Goal: Information Seeking & Learning: Learn about a topic

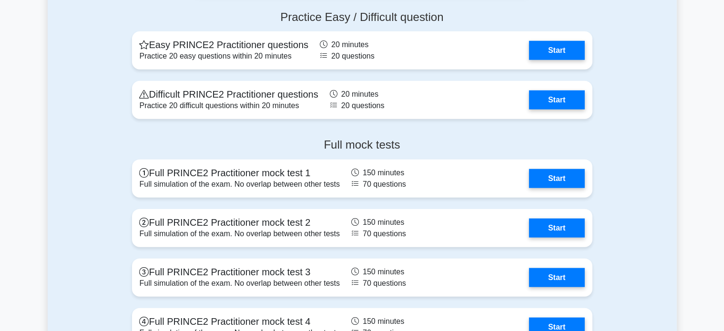
scroll to position [1009, 0]
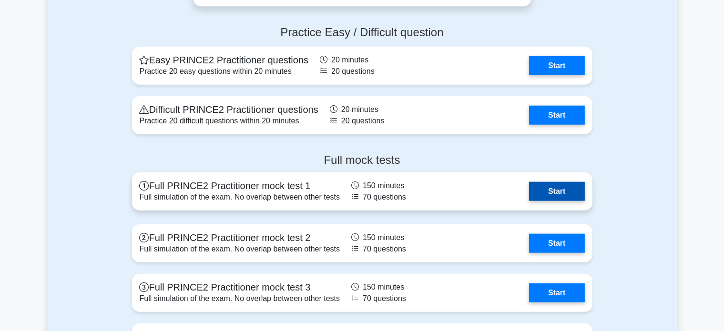
click at [414, 193] on link "Start" at bounding box center [556, 191] width 55 height 19
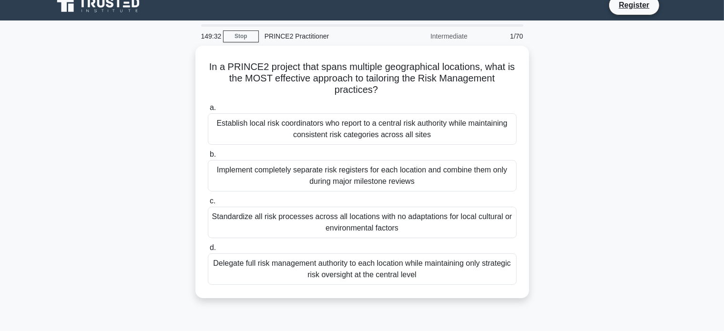
scroll to position [10, 0]
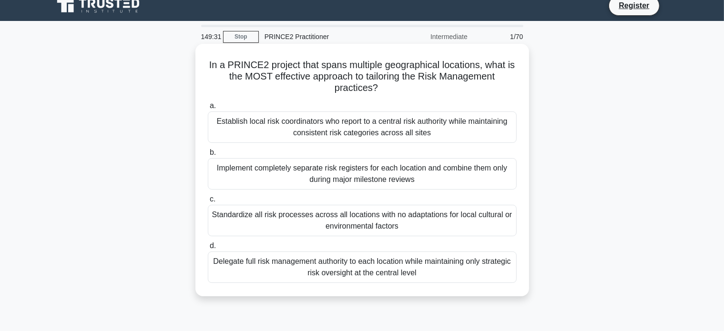
click at [397, 273] on div "Delegate full risk management authority to each location while maintaining only…" at bounding box center [362, 267] width 309 height 31
click at [208, 249] on input "d. Delegate full risk management authority to each location while maintaining o…" at bounding box center [208, 246] width 0 height 6
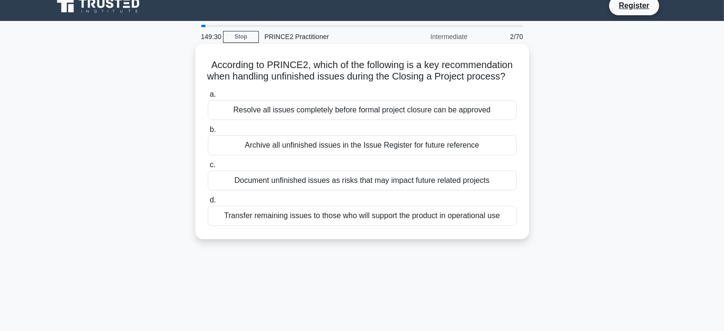
scroll to position [0, 0]
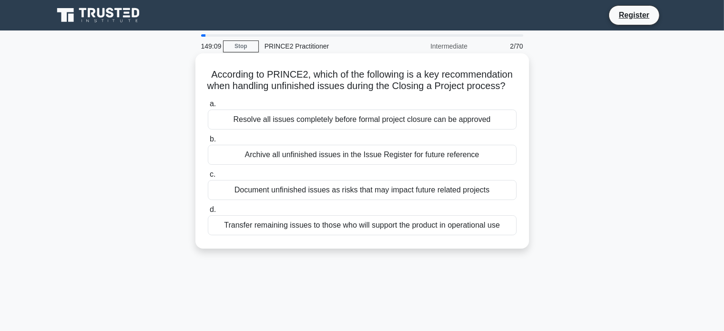
click at [299, 130] on div "Resolve all issues completely before formal project closure can be approved" at bounding box center [362, 120] width 309 height 20
click at [208, 107] on input "a. Resolve all issues completely before formal project closure can be approved" at bounding box center [208, 104] width 0 height 6
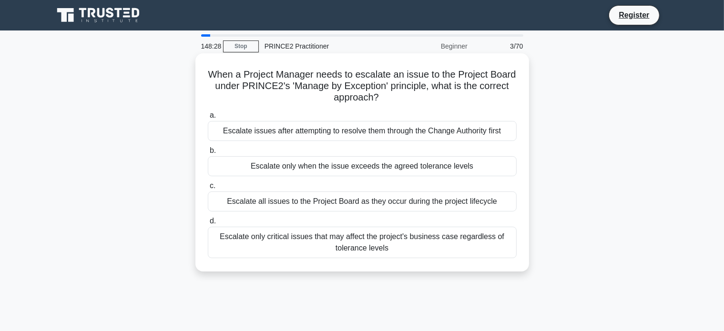
click at [334, 204] on div "Escalate all issues to the Project Board as they occur during the project lifec…" at bounding box center [362, 202] width 309 height 20
click at [208, 189] on input "c. Escalate all issues to the Project Board as they occur during the project li…" at bounding box center [208, 186] width 0 height 6
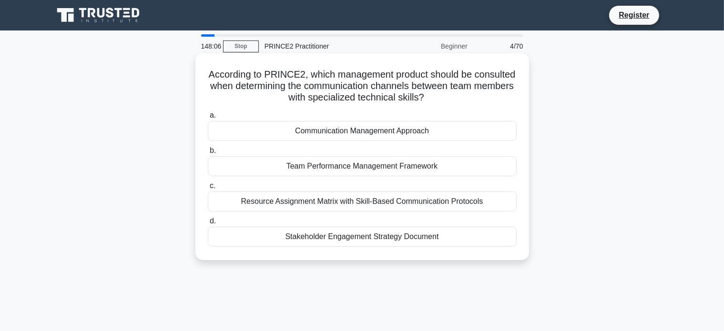
click at [372, 128] on div "Communication Management Approach" at bounding box center [362, 131] width 309 height 20
click at [208, 119] on input "a. Communication Management Approach" at bounding box center [208, 116] width 0 height 6
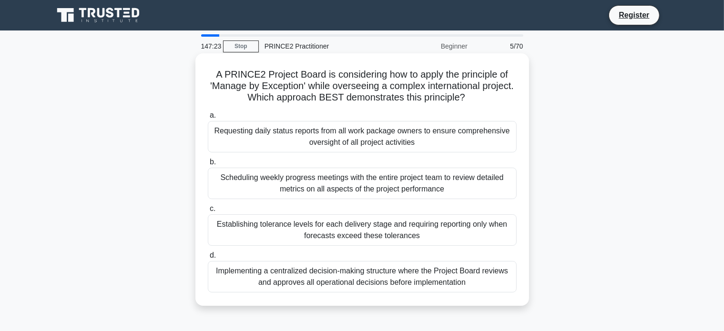
click at [358, 283] on div "Implementing a centralized decision-making structure where the Project Board re…" at bounding box center [362, 276] width 309 height 31
click at [208, 259] on input "d. Implementing a centralized decision-making structure where the Project Board…" at bounding box center [208, 256] width 0 height 6
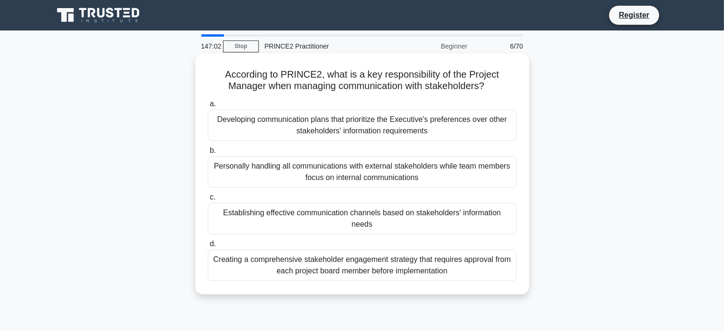
click at [385, 262] on div "Creating a comprehensive stakeholder engagement strategy that requires approval…" at bounding box center [362, 265] width 309 height 31
click at [208, 247] on input "d. Creating a comprehensive stakeholder engagement strategy that requires appro…" at bounding box center [208, 244] width 0 height 6
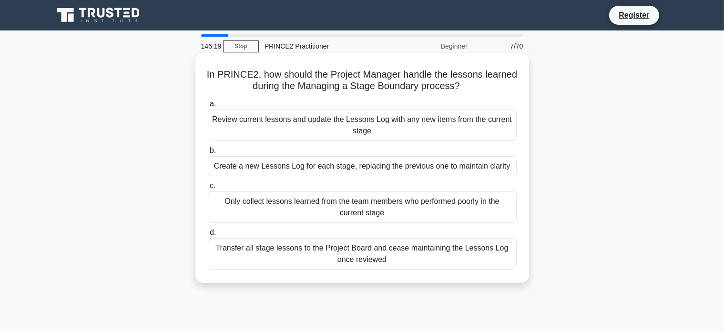
click at [292, 252] on div "Transfer all stage lessons to the Project Board and cease maintaining the Lesso…" at bounding box center [362, 253] width 309 height 31
click at [208, 236] on input "d. Transfer all stage lessons to the Project Board and cease maintaining the Le…" at bounding box center [208, 233] width 0 height 6
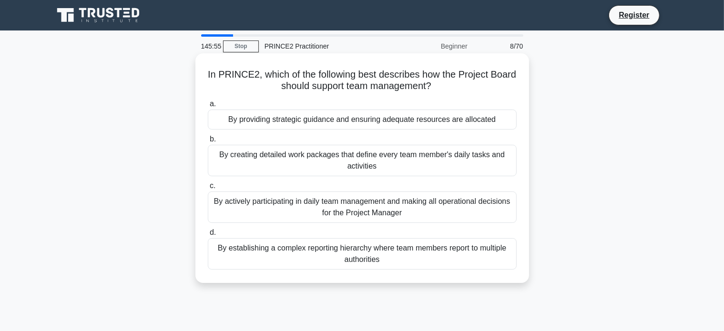
click at [326, 220] on div "By actively participating in daily team management and making all operational d…" at bounding box center [362, 207] width 309 height 31
click at [208, 189] on input "c. By actively participating in daily team management and making all operationa…" at bounding box center [208, 186] width 0 height 6
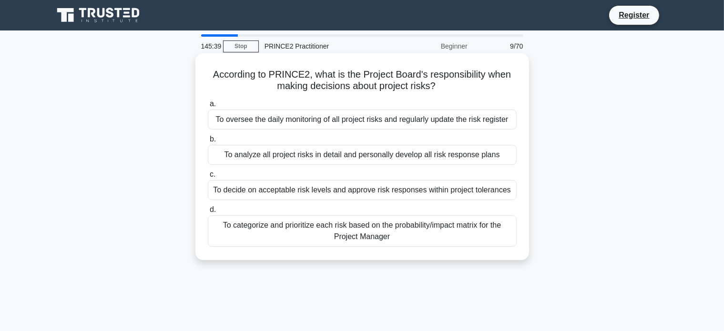
click at [341, 157] on div "To analyze all project risks in detail and personally develop all risk response…" at bounding box center [362, 155] width 309 height 20
click at [208, 143] on input "b. To analyze all project risks in detail and personally develop all risk respo…" at bounding box center [208, 139] width 0 height 6
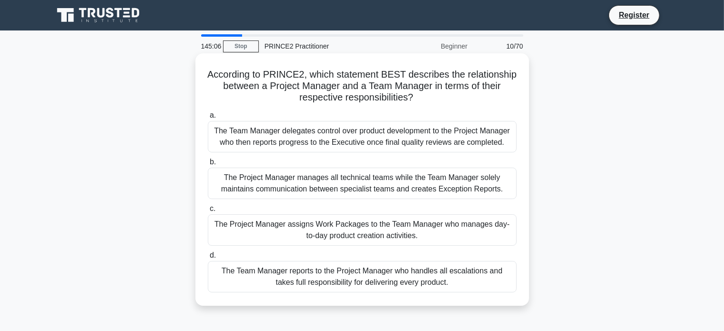
click at [338, 134] on div "The Team Manager delegates control over product development to the Project Mana…" at bounding box center [362, 136] width 309 height 31
click at [208, 119] on input "a. The Team Manager delegates control over product development to the Project M…" at bounding box center [208, 116] width 0 height 6
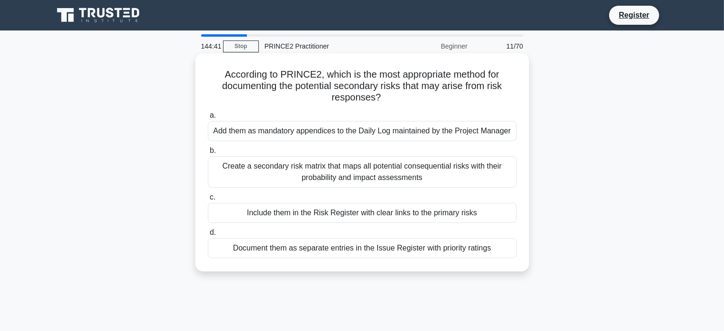
click at [282, 179] on div "Create a secondary risk matrix that maps all potential consequential risks with…" at bounding box center [362, 171] width 309 height 31
click at [208, 154] on input "b. Create a secondary risk matrix that maps all potential consequential risks w…" at bounding box center [208, 151] width 0 height 6
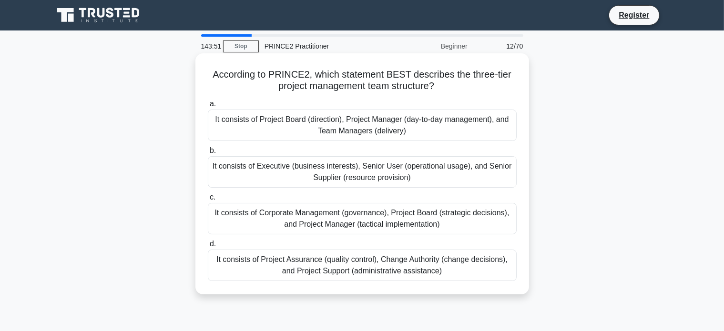
click at [401, 132] on div "It consists of Project Board (direction), Project Manager (day-to-day managemen…" at bounding box center [362, 125] width 309 height 31
click at [208, 107] on input "a. It consists of Project Board (direction), Project Manager (day-to-day manage…" at bounding box center [208, 104] width 0 height 6
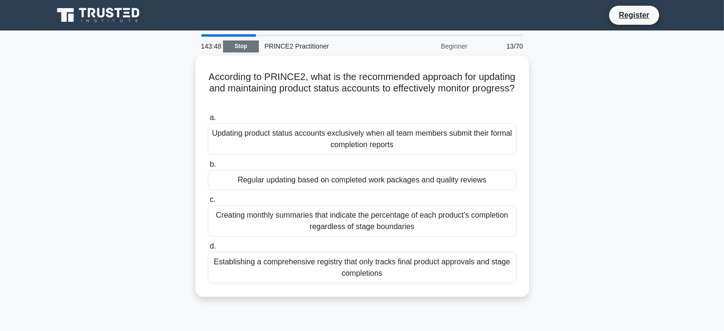
click at [233, 50] on link "Stop" at bounding box center [241, 47] width 36 height 12
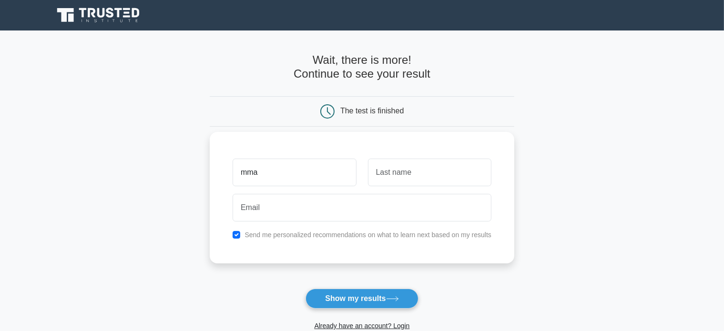
type input "Mmankgatho"
click at [387, 164] on input "text" at bounding box center [429, 173] width 123 height 28
type input "monama"
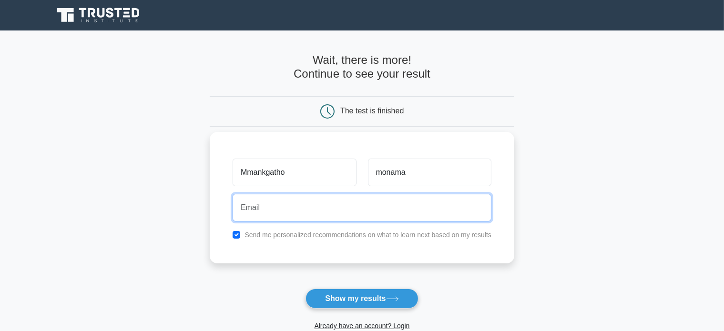
click at [301, 201] on input "email" at bounding box center [362, 208] width 259 height 28
type input "shireenm6@gmail.com"
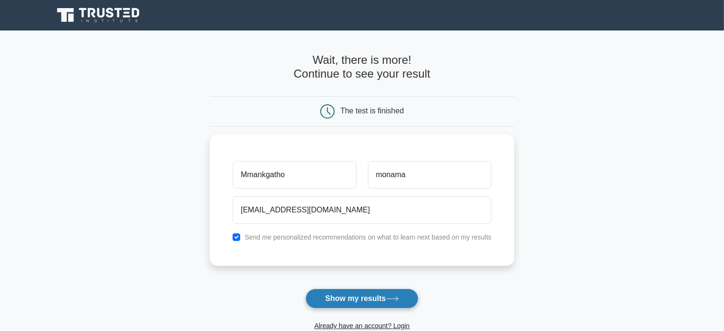
click at [359, 297] on button "Show my results" at bounding box center [362, 299] width 113 height 20
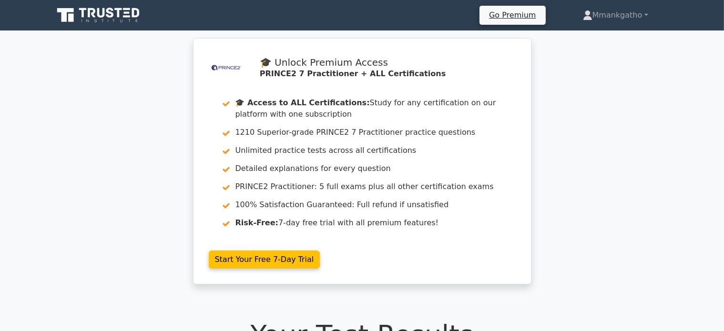
drag, startPoint x: 723, startPoint y: 53, endPoint x: 723, endPoint y: 61, distance: 7.6
click at [723, 61] on div ".st0{fill-rule:evenodd;clip-rule:evenodd;fill:#000041;} .st1{fill-rule:evenodd;…" at bounding box center [362, 167] width 724 height 258
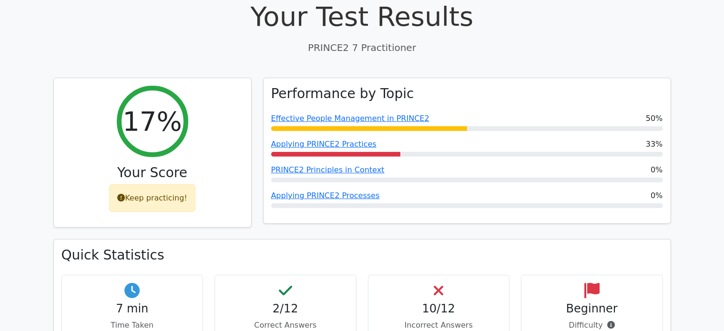
scroll to position [360, 0]
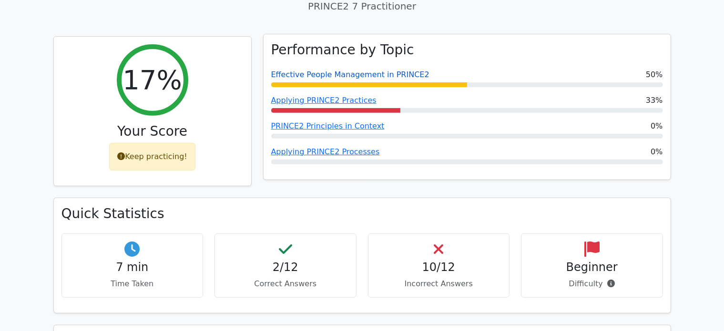
click at [391, 74] on link "Effective People Management in PRINCE2" at bounding box center [350, 74] width 158 height 9
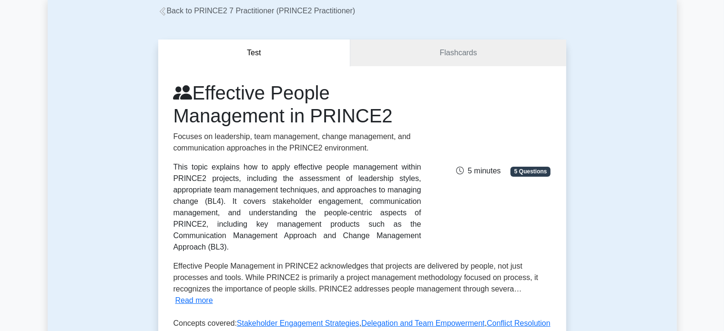
scroll to position [58, 0]
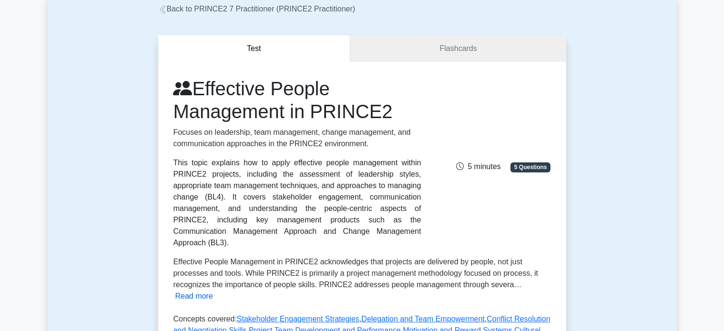
click at [189, 291] on button "Read more" at bounding box center [194, 296] width 38 height 11
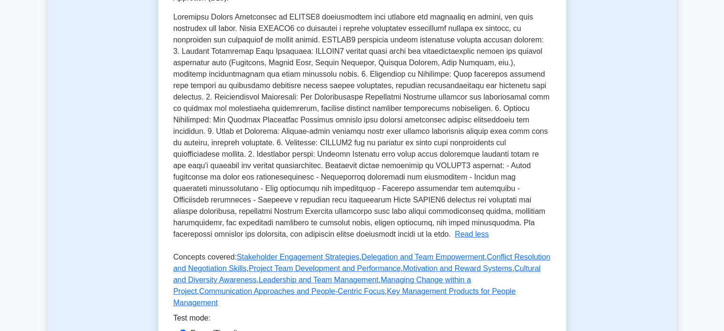
scroll to position [381, 0]
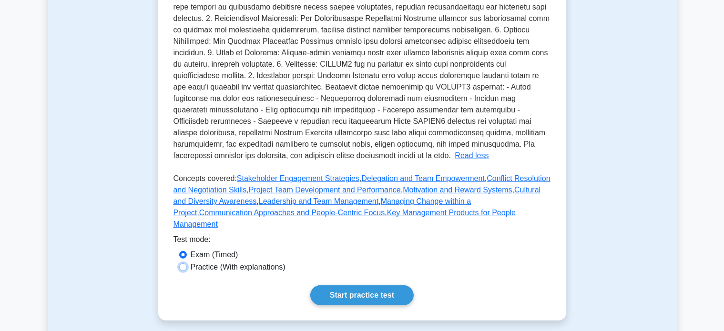
click at [179, 264] on input "Practice (With explanations)" at bounding box center [183, 268] width 8 height 8
radio input "true"
click at [387, 286] on link "Start practice test" at bounding box center [361, 296] width 103 height 20
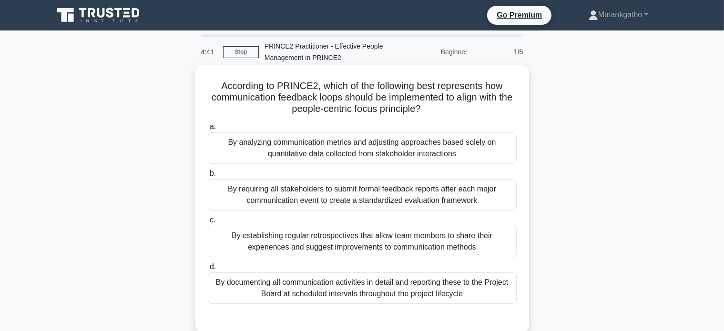
click at [409, 294] on div "By documenting all communication activities in detail and reporting these to th…" at bounding box center [362, 288] width 309 height 31
click at [208, 270] on input "d. By documenting all communication activities in detail and reporting these to…" at bounding box center [208, 267] width 0 height 6
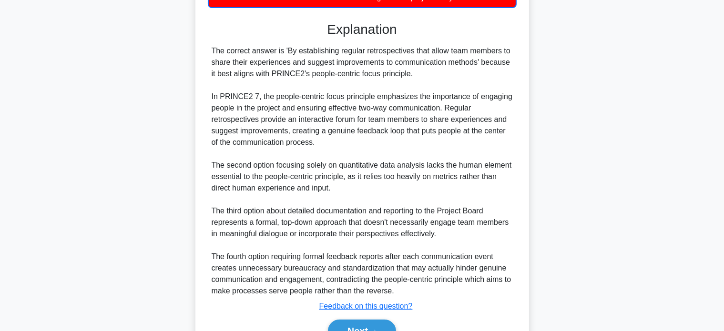
scroll to position [348, 0]
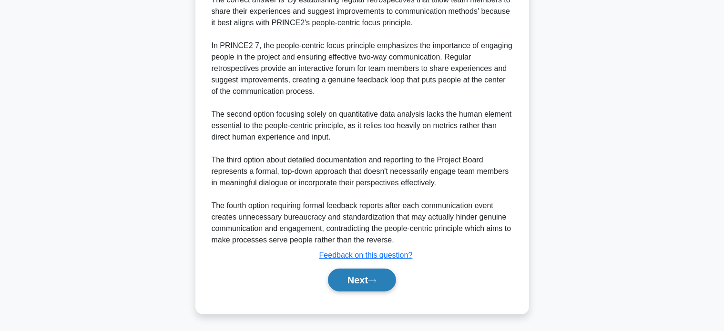
click at [376, 276] on button "Next" at bounding box center [362, 280] width 68 height 23
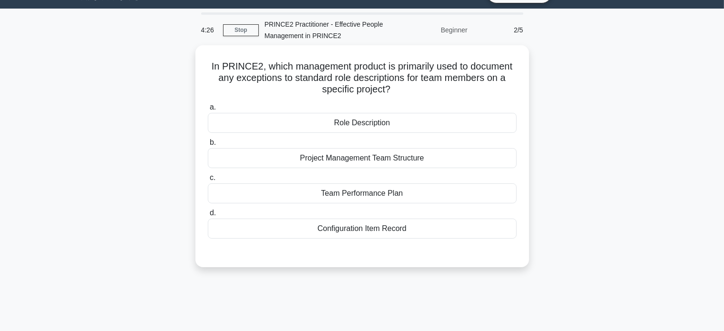
scroll to position [21, 0]
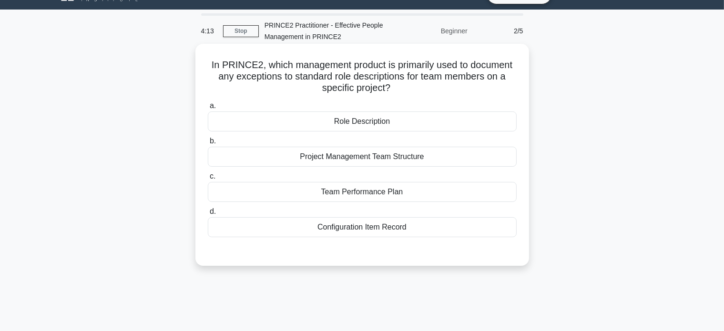
click at [338, 160] on div "Project Management Team Structure" at bounding box center [362, 157] width 309 height 20
click at [208, 144] on input "b. Project Management Team Structure" at bounding box center [208, 141] width 0 height 6
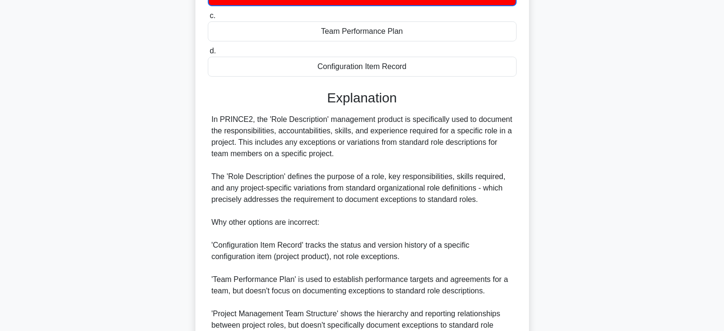
scroll to position [279, 0]
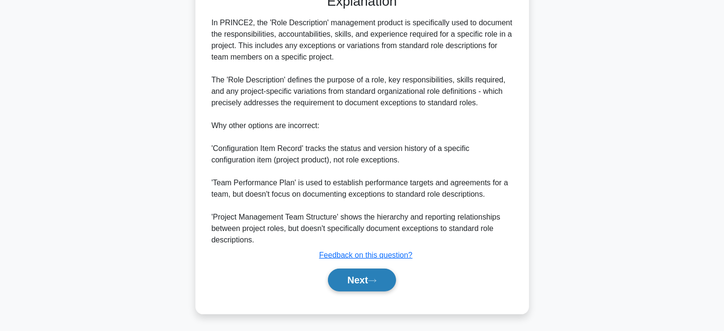
click at [364, 275] on button "Next" at bounding box center [362, 280] width 68 height 23
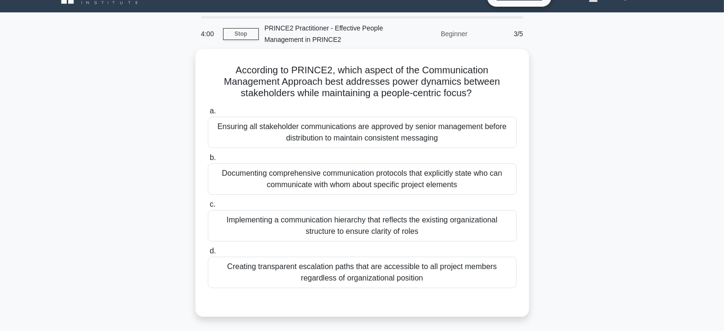
scroll to position [10, 0]
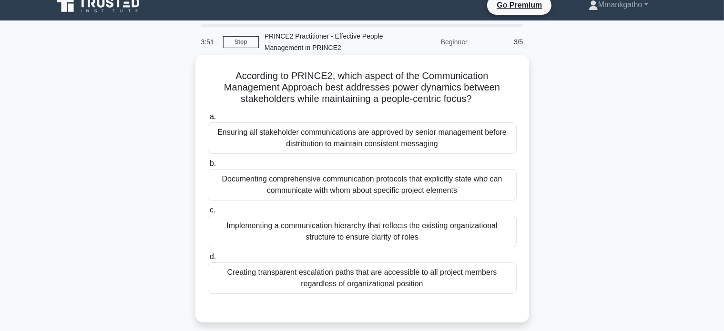
click at [323, 179] on div "Documenting comprehensive communication protocols that explicitly state who can…" at bounding box center [362, 184] width 309 height 31
click at [208, 167] on input "b. Documenting comprehensive communication protocols that explicitly state who …" at bounding box center [208, 164] width 0 height 6
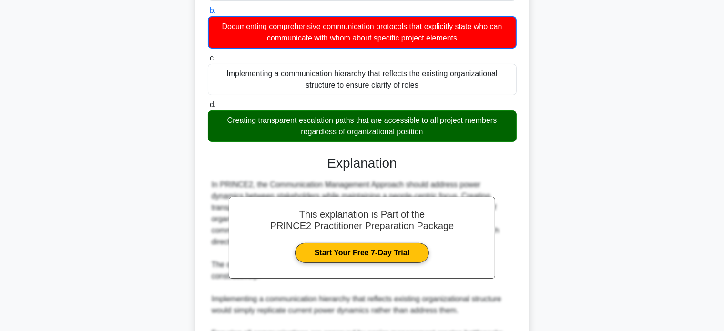
scroll to position [314, 0]
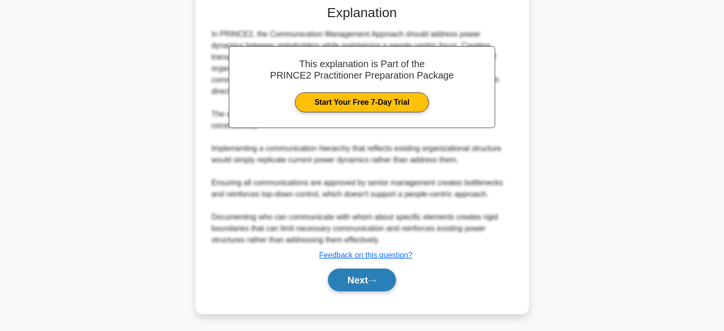
click at [358, 274] on button "Next" at bounding box center [362, 280] width 68 height 23
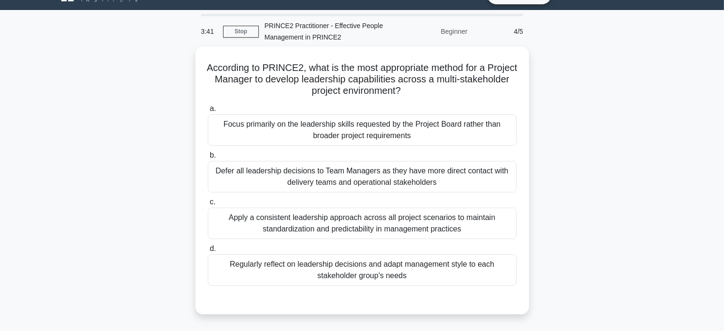
scroll to position [22, 0]
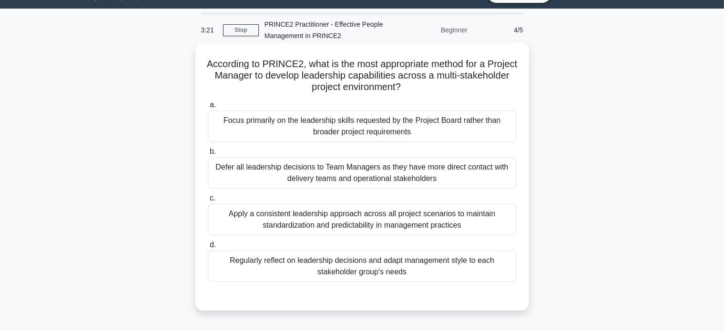
click at [454, 217] on div "Apply a consistent leadership approach across all project scenarios to maintain…" at bounding box center [362, 219] width 309 height 31
click at [208, 202] on input "c. Apply a consistent leadership approach across all project scenarios to maint…" at bounding box center [208, 198] width 0 height 6
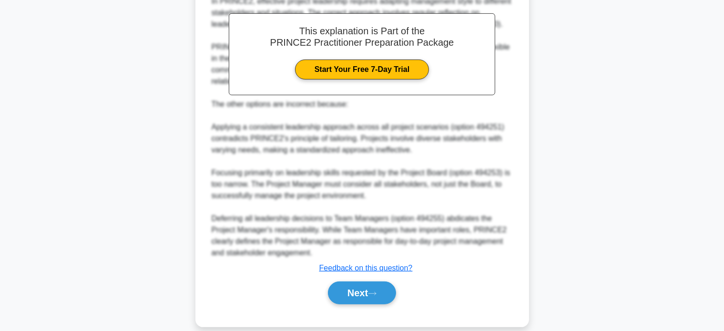
scroll to position [359, 0]
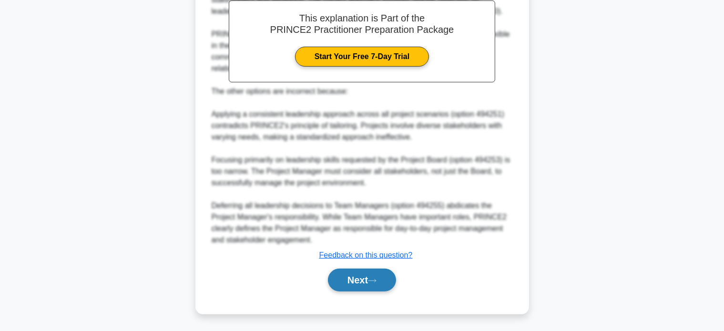
click at [366, 280] on button "Next" at bounding box center [362, 280] width 68 height 23
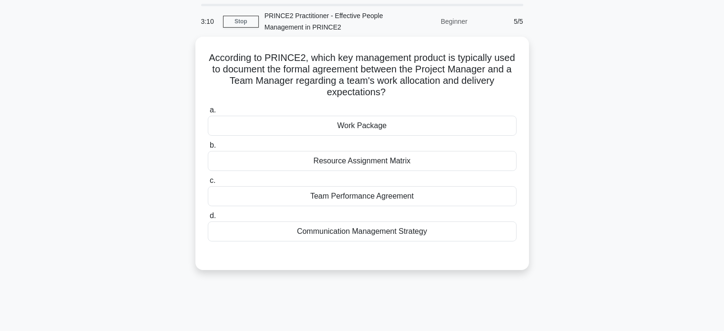
scroll to position [29, 0]
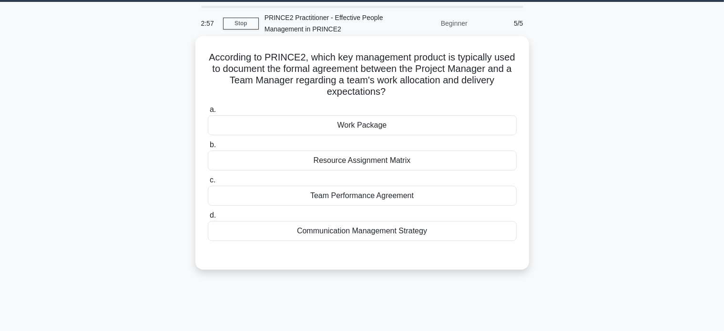
click at [387, 225] on div "Communication Management Strategy" at bounding box center [362, 231] width 309 height 20
click at [208, 219] on input "d. Communication Management Strategy" at bounding box center [208, 216] width 0 height 6
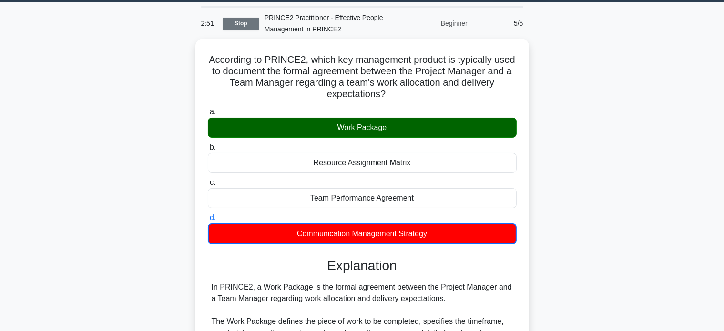
click at [251, 19] on link "Stop" at bounding box center [241, 24] width 36 height 12
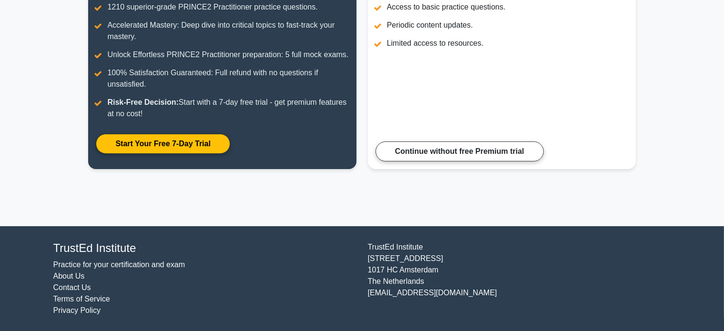
scroll to position [115, 0]
